Goal: Task Accomplishment & Management: Manage account settings

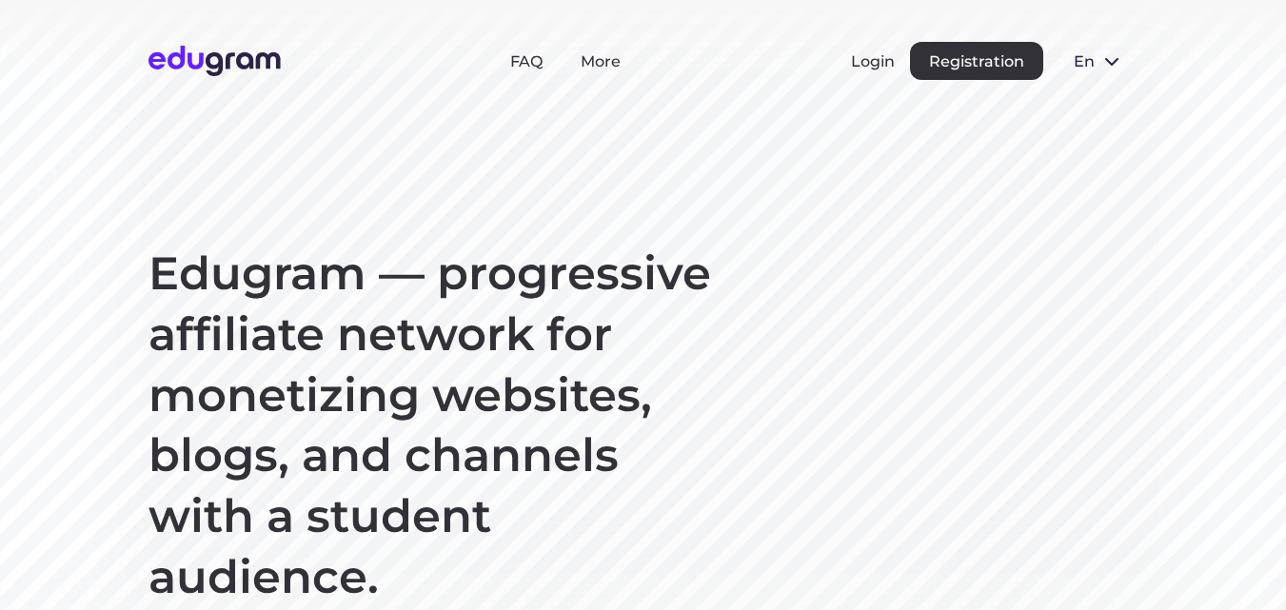
click at [899, 63] on div "Login Registration" at bounding box center [947, 61] width 192 height 38
click at [875, 61] on button "Login" at bounding box center [873, 61] width 44 height 18
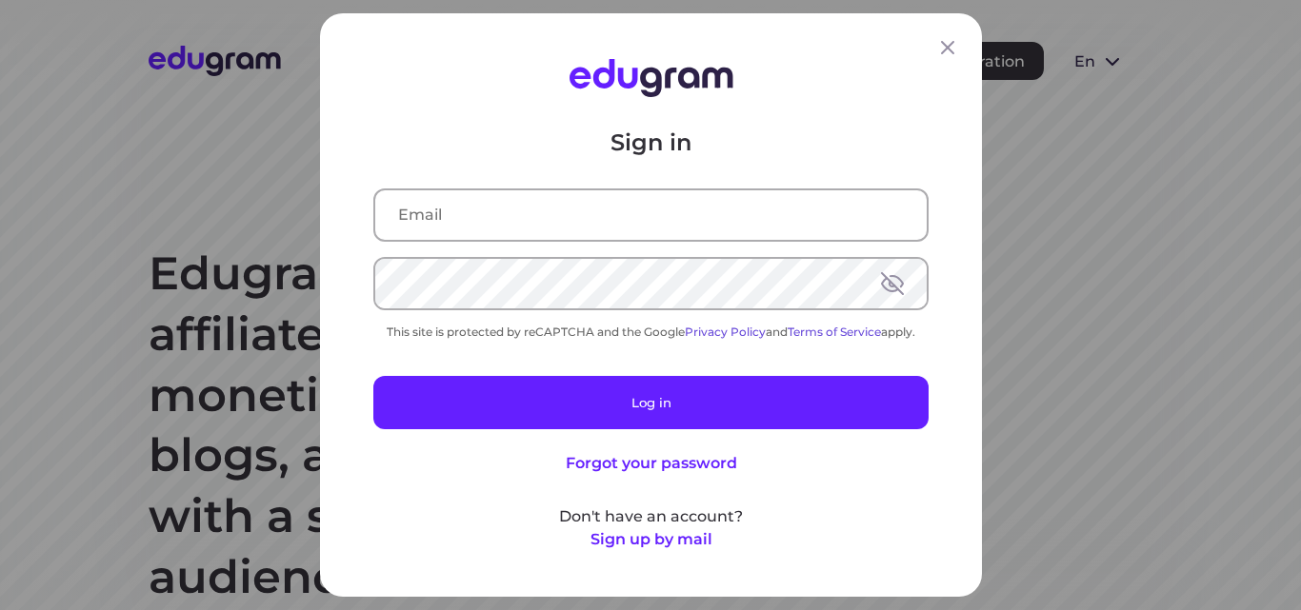
type input "dimittross@yandex.ru"
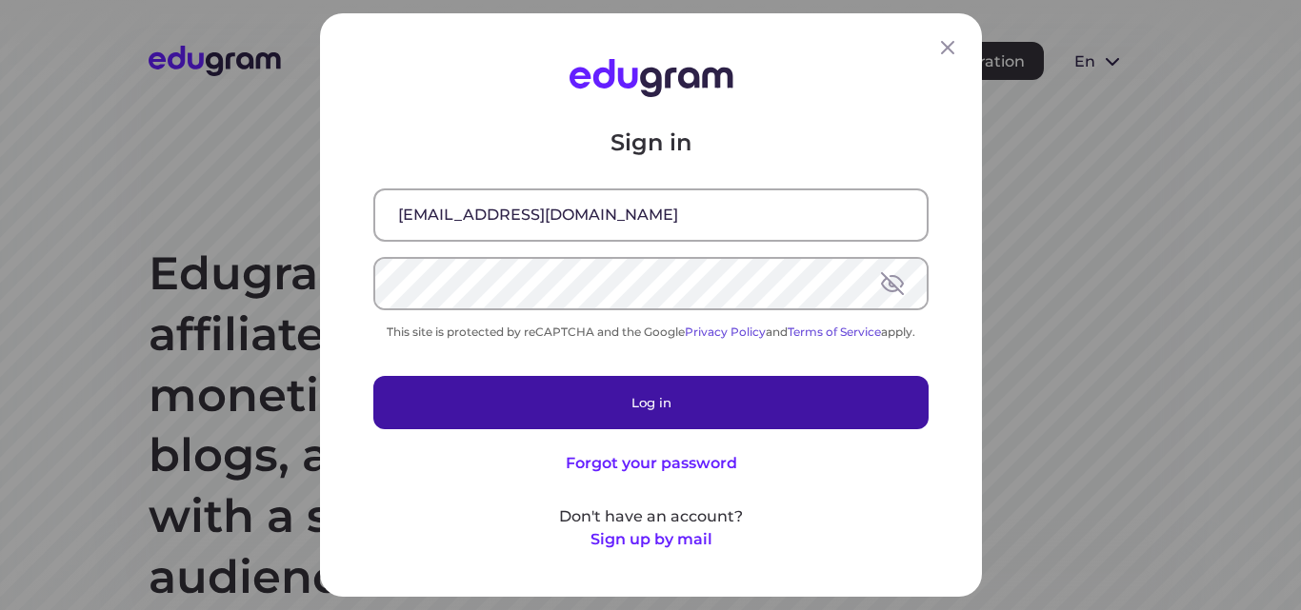
click at [706, 395] on button "Log in" at bounding box center [650, 402] width 555 height 53
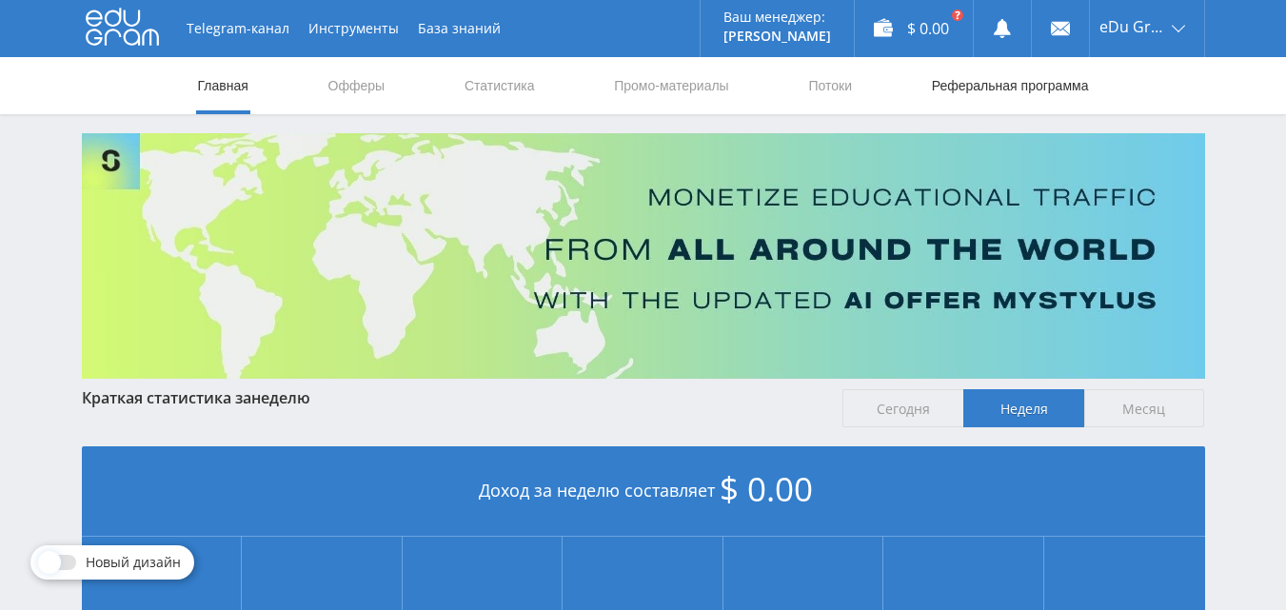
click at [1023, 93] on link "Реферальная программа" at bounding box center [1010, 85] width 161 height 57
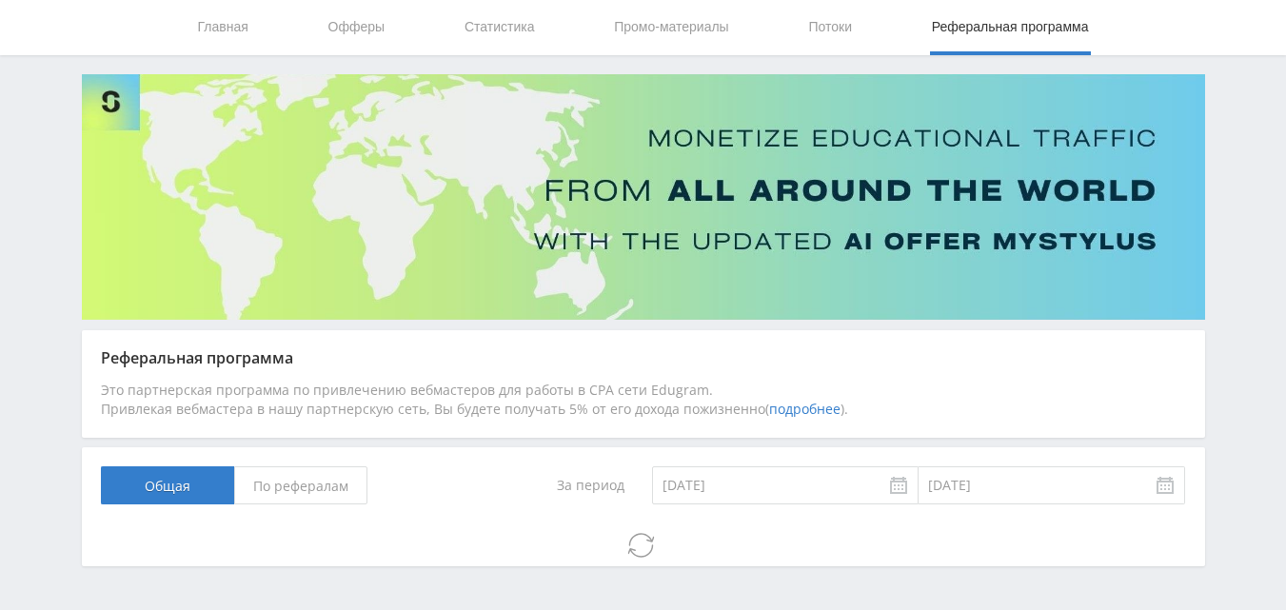
scroll to position [120, 0]
